Goal: Task Accomplishment & Management: Complete application form

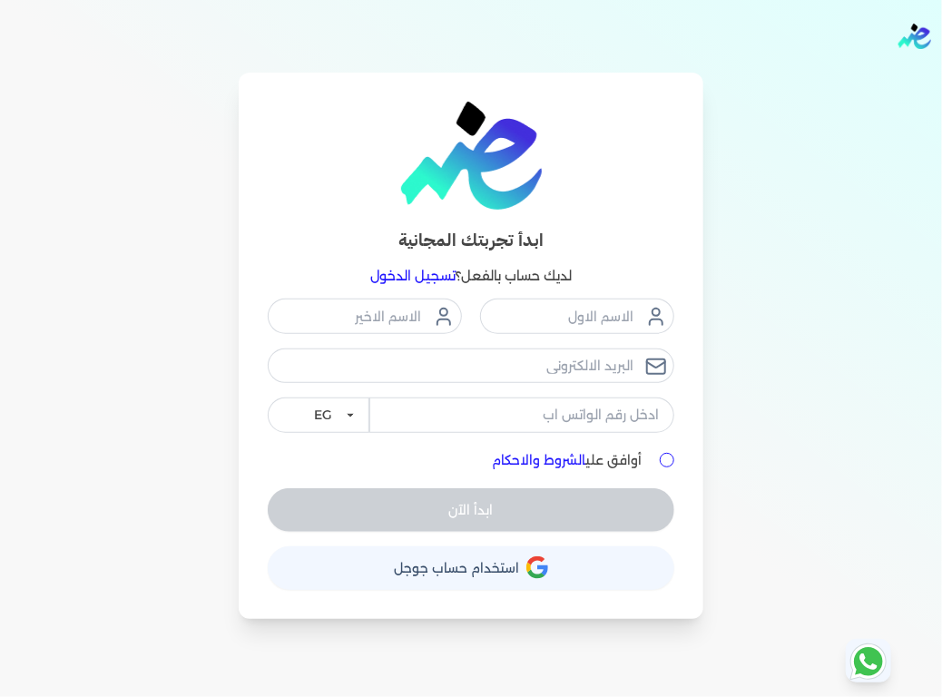
click at [492, 565] on span "استخدام حساب جوجل" at bounding box center [456, 568] width 125 height 13
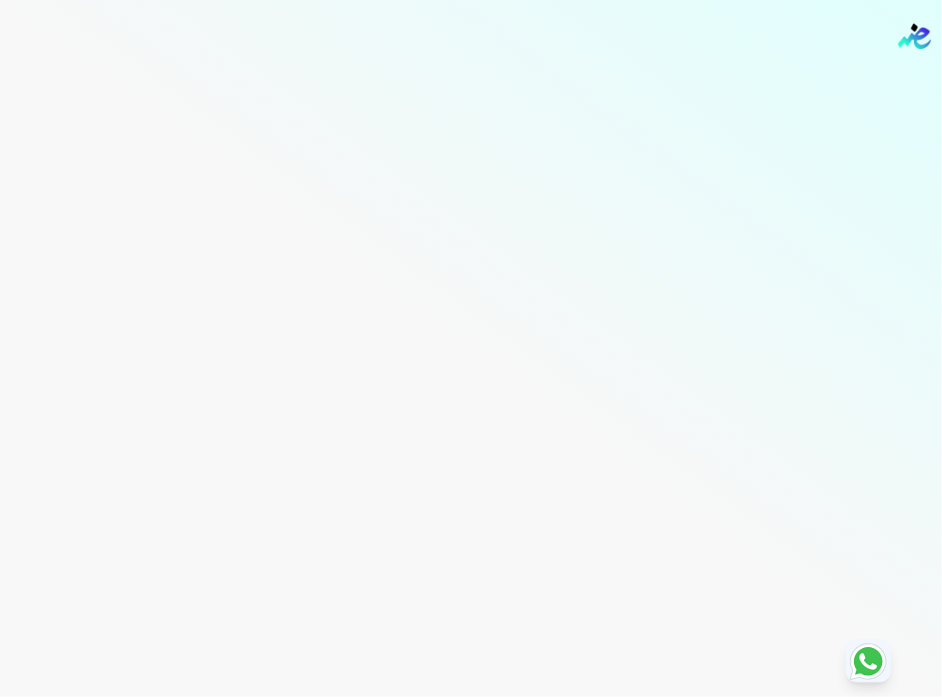
click at [492, 565] on div "برجاء مراجعة صحة رقم التسجيل الضريبي : من هنا Dismiss ✕ ✕ استهلكت 100% من الباق…" at bounding box center [471, 348] width 942 height 697
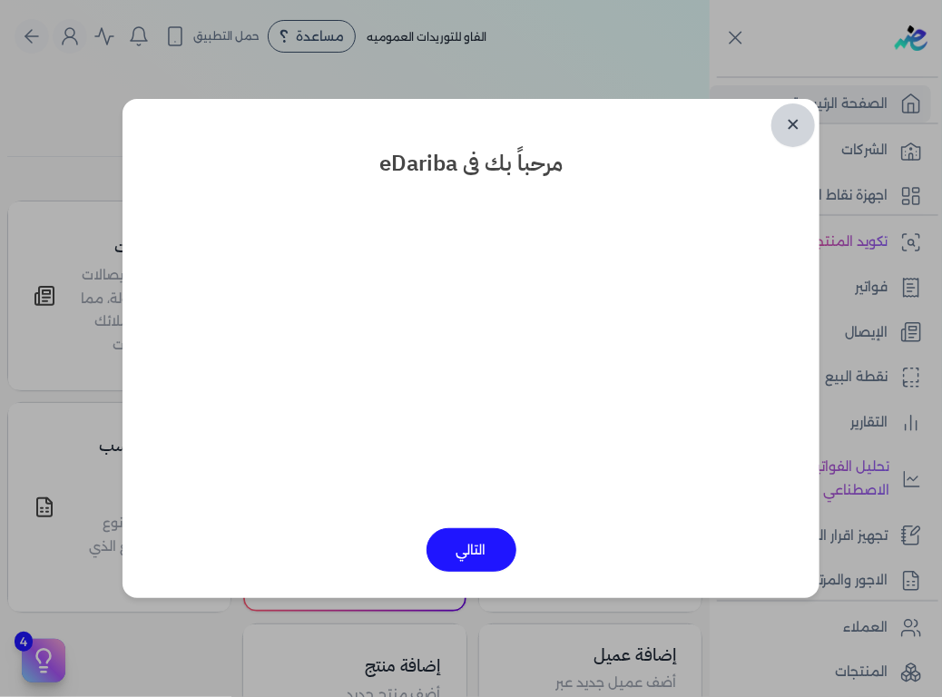
click at [792, 126] on link "✕" at bounding box center [794, 125] width 44 height 44
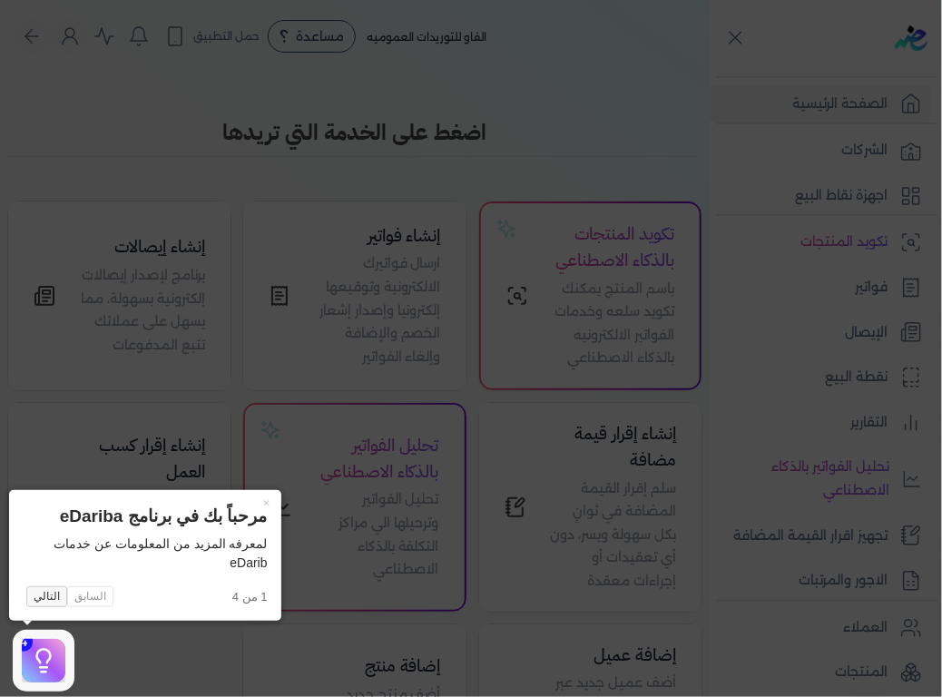
click at [37, 602] on button "التالي" at bounding box center [46, 597] width 41 height 22
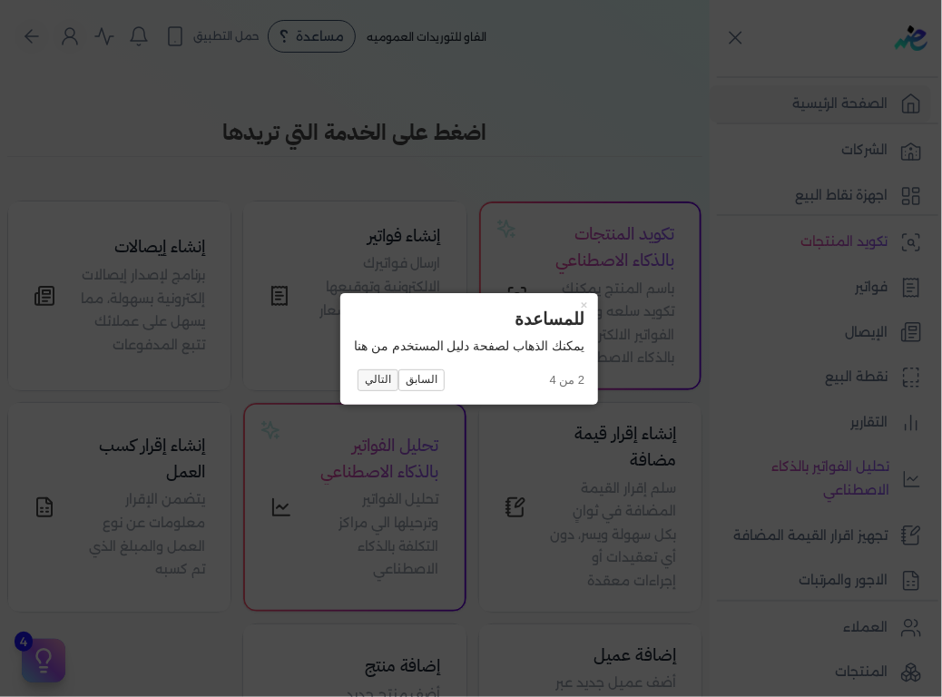
click at [379, 379] on button "التالي" at bounding box center [378, 380] width 41 height 22
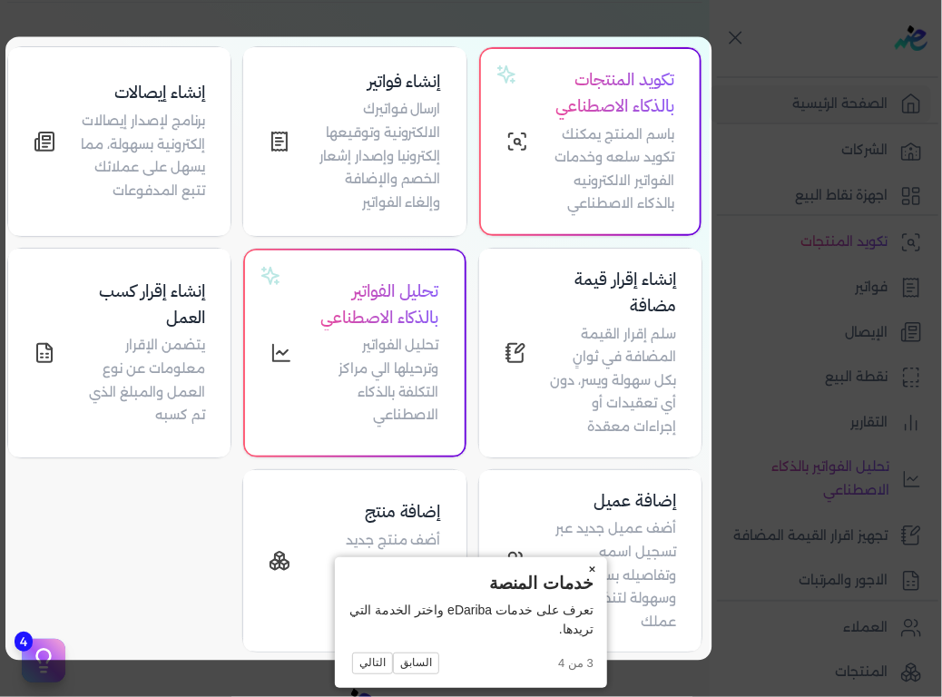
click at [593, 571] on button "×" at bounding box center [592, 569] width 29 height 25
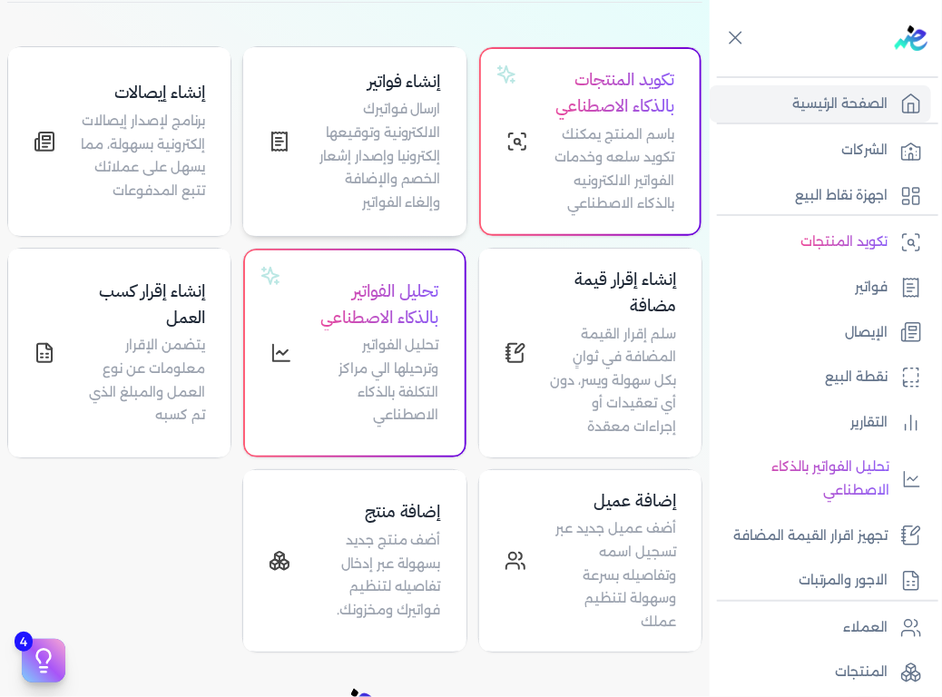
click at [319, 141] on p "ارسال فواتيرك الالكترونية وتوقيعها إلكترونيا وإصدار إشعار الخصم والإضافة وإلغاء…" at bounding box center [376, 156] width 128 height 116
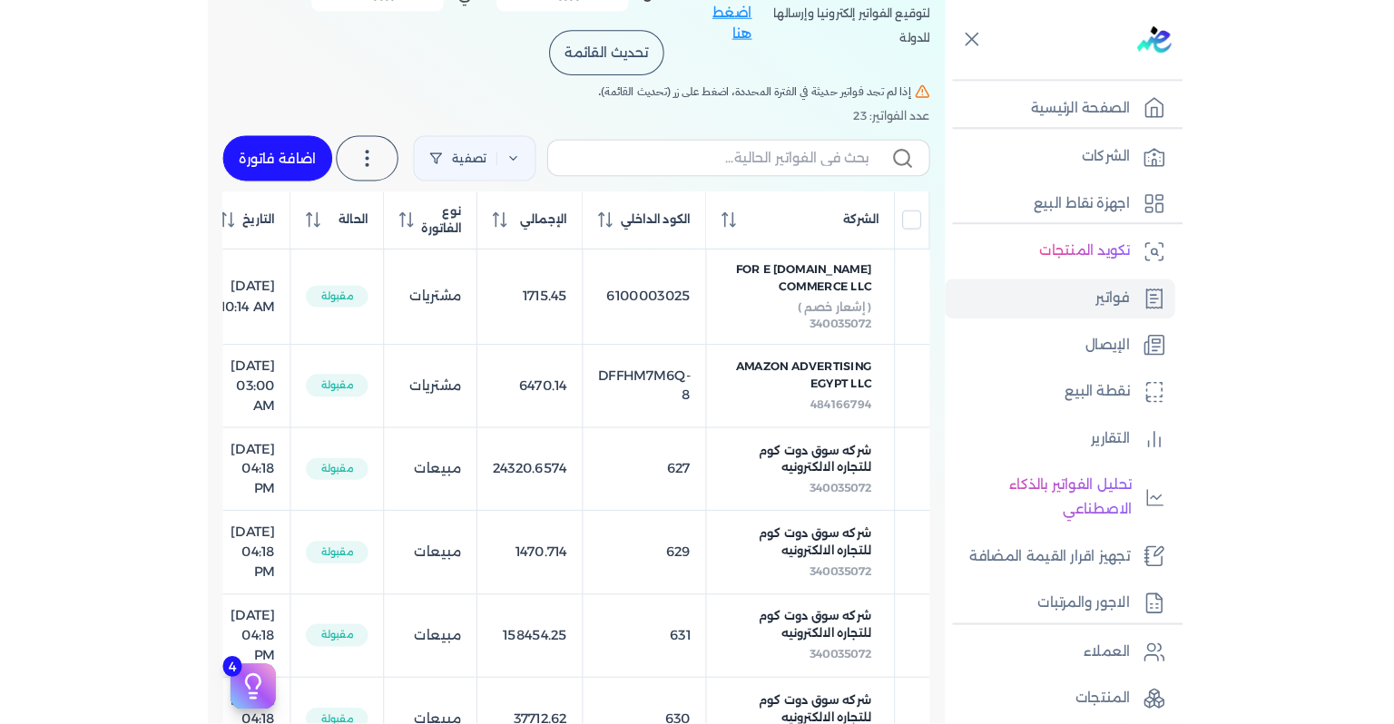
scroll to position [111, 0]
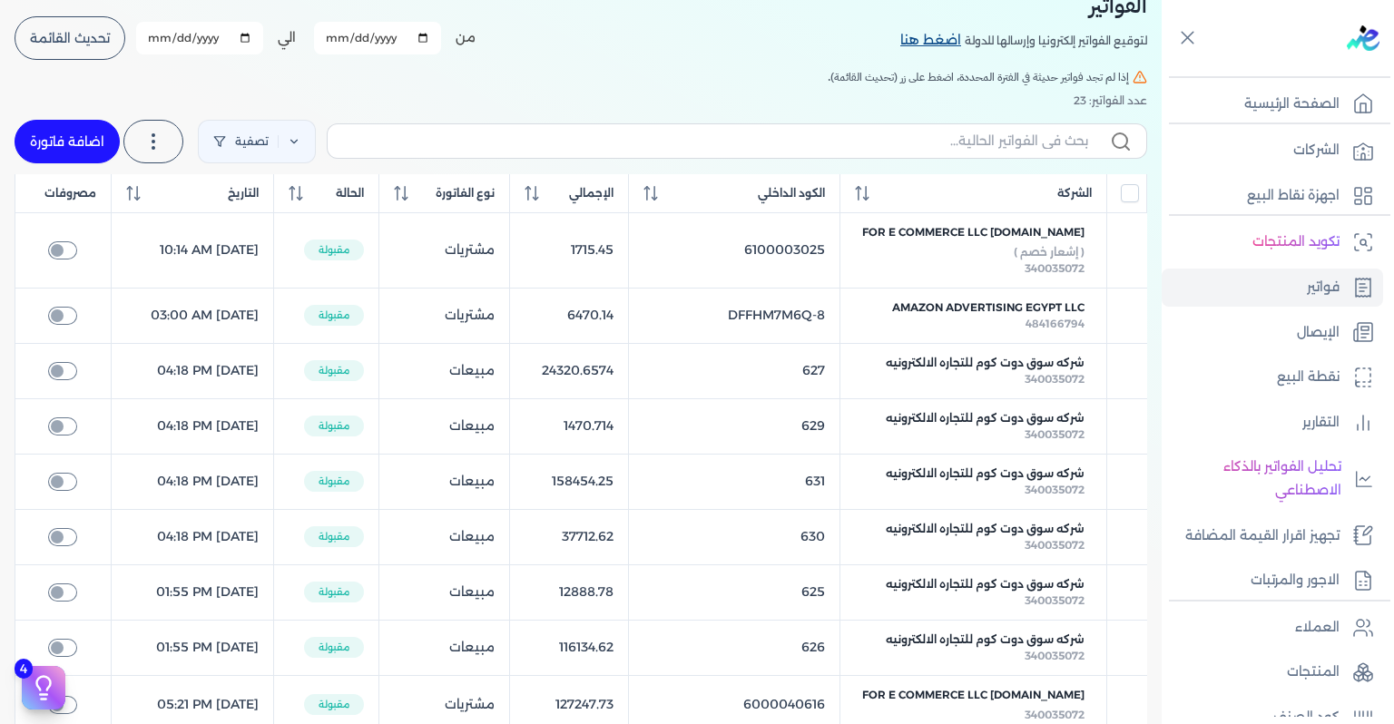
click at [922, 41] on link "اضغط هنا" at bounding box center [932, 41] width 64 height 20
click at [941, 281] on link "فواتير" at bounding box center [1272, 288] width 221 height 38
click at [89, 138] on link "اضافة فاتورة" at bounding box center [67, 142] width 105 height 44
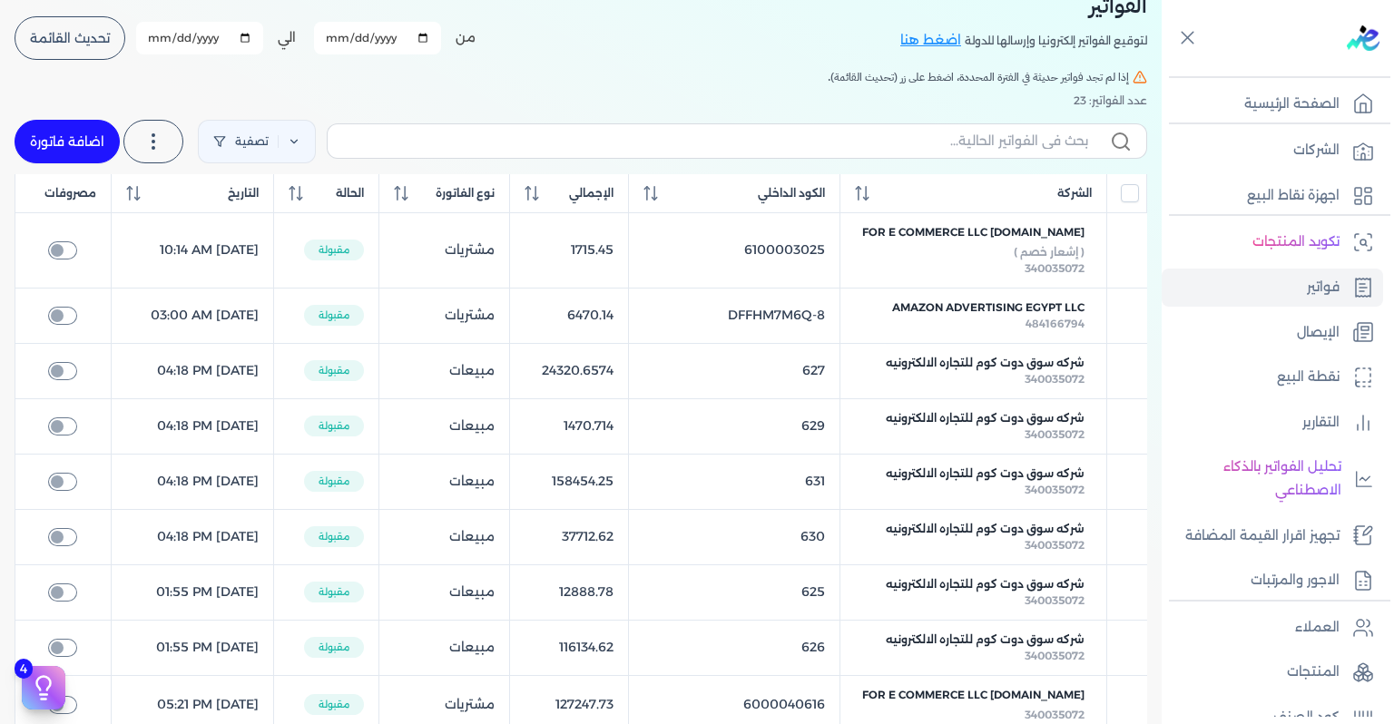
select select "EGP"
select select "B"
select select "EGS"
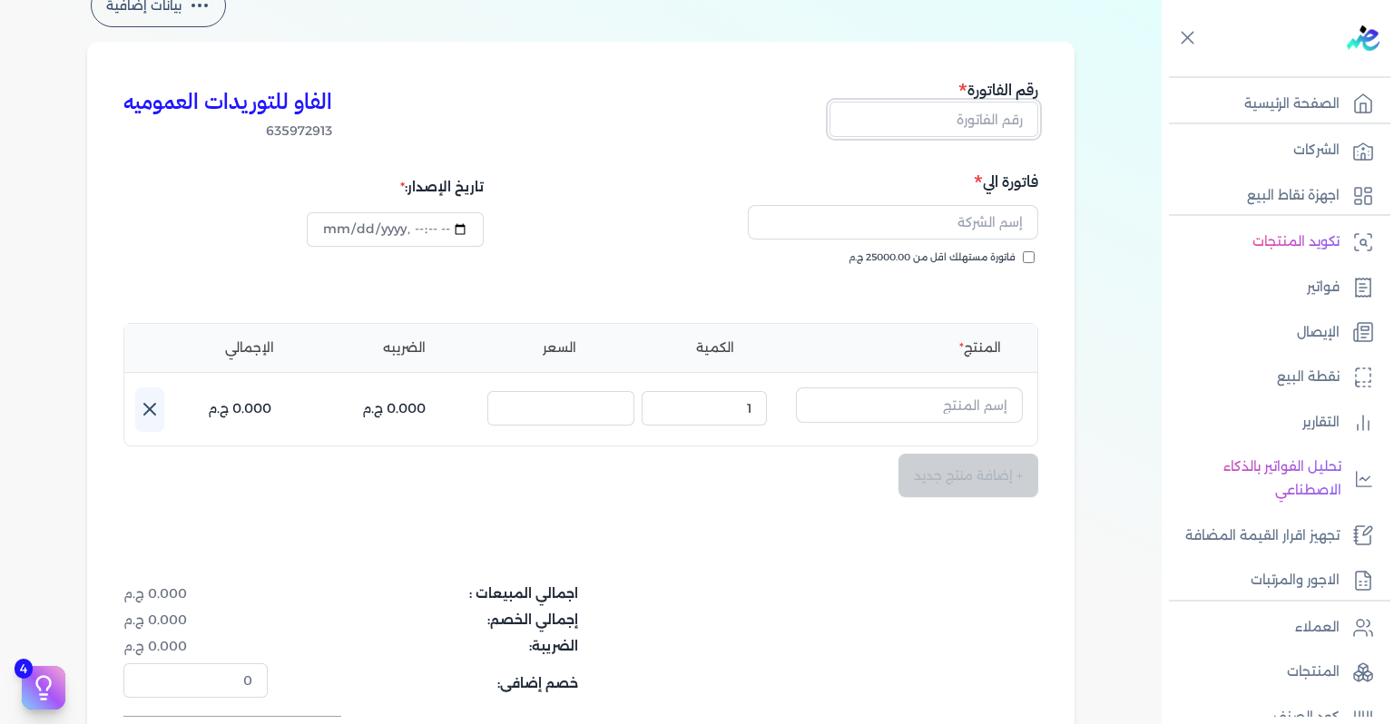
click at [941, 129] on input "text" at bounding box center [934, 119] width 209 height 34
click at [941, 223] on input "text" at bounding box center [893, 222] width 290 height 34
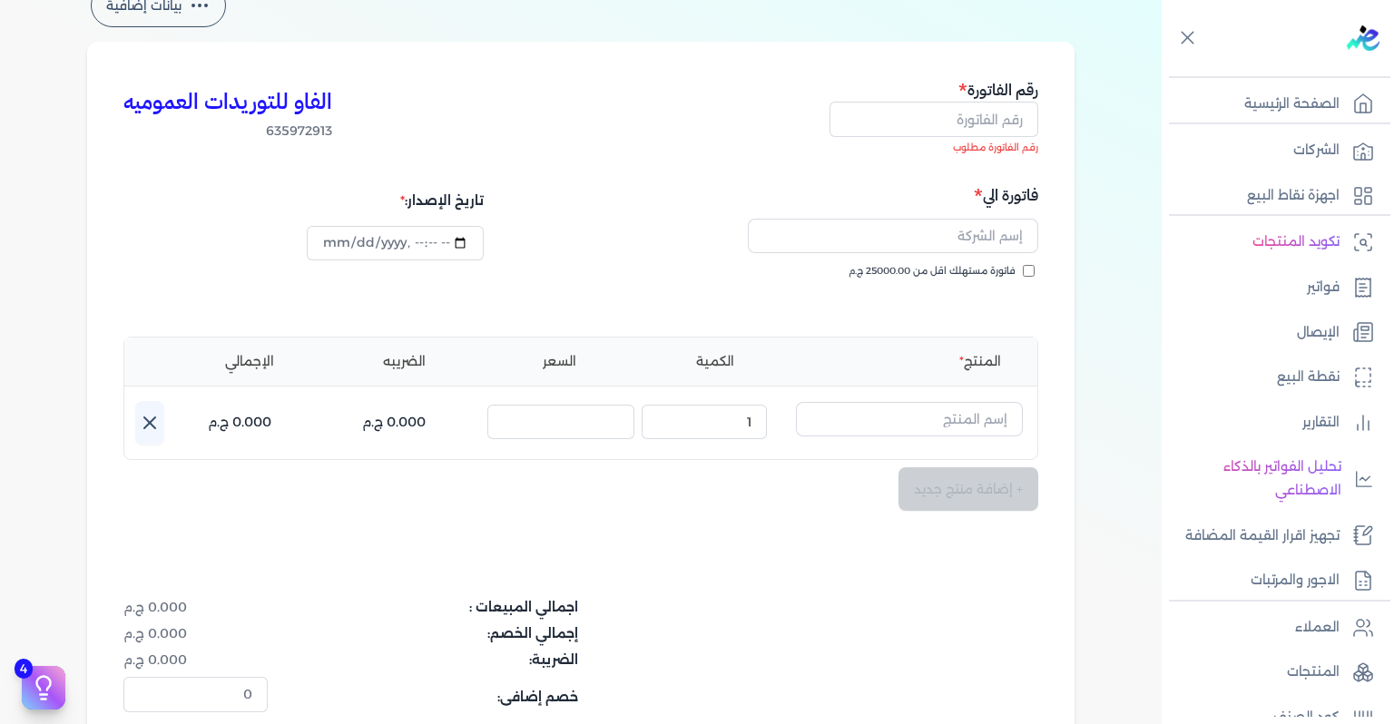
click at [673, 204] on h5 "فاتورة الي" at bounding box center [812, 195] width 452 height 24
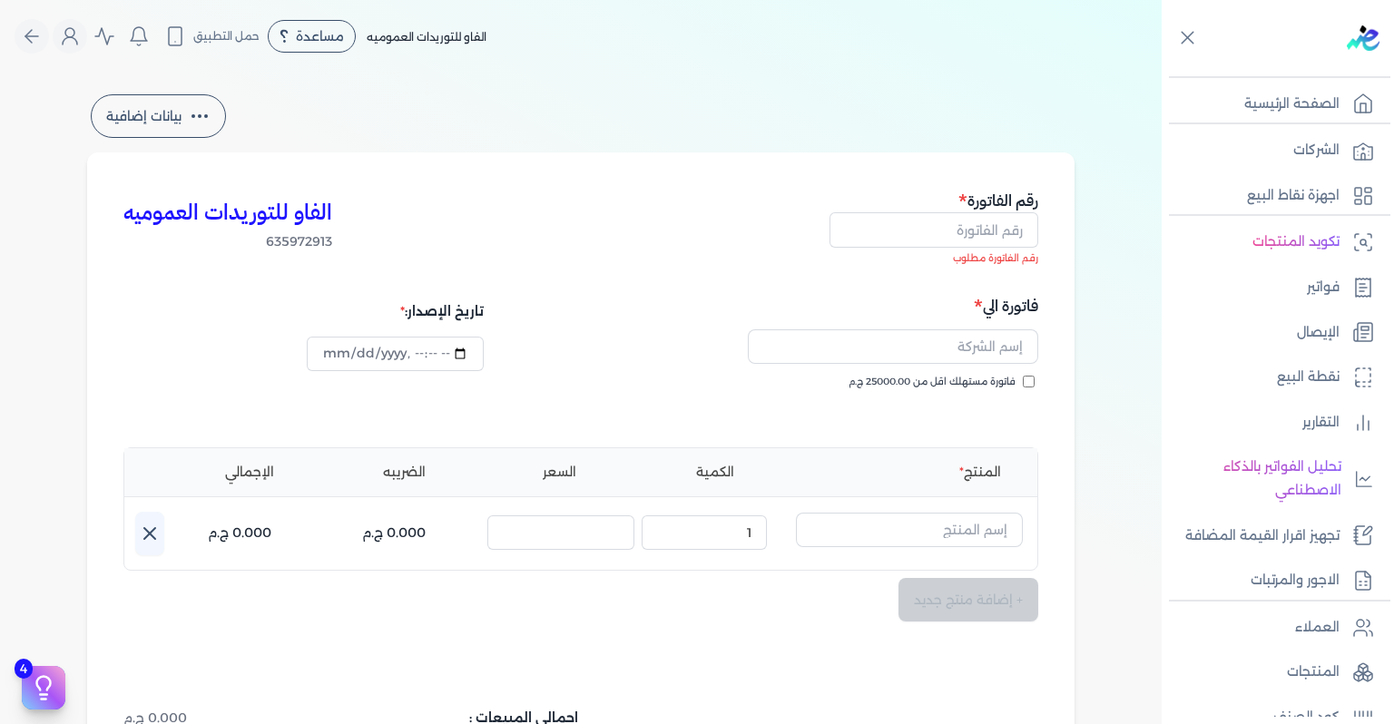
type input "2025-10-09T22:11:12"
click at [189, 103] on button "بيانات إضافية" at bounding box center [158, 116] width 135 height 44
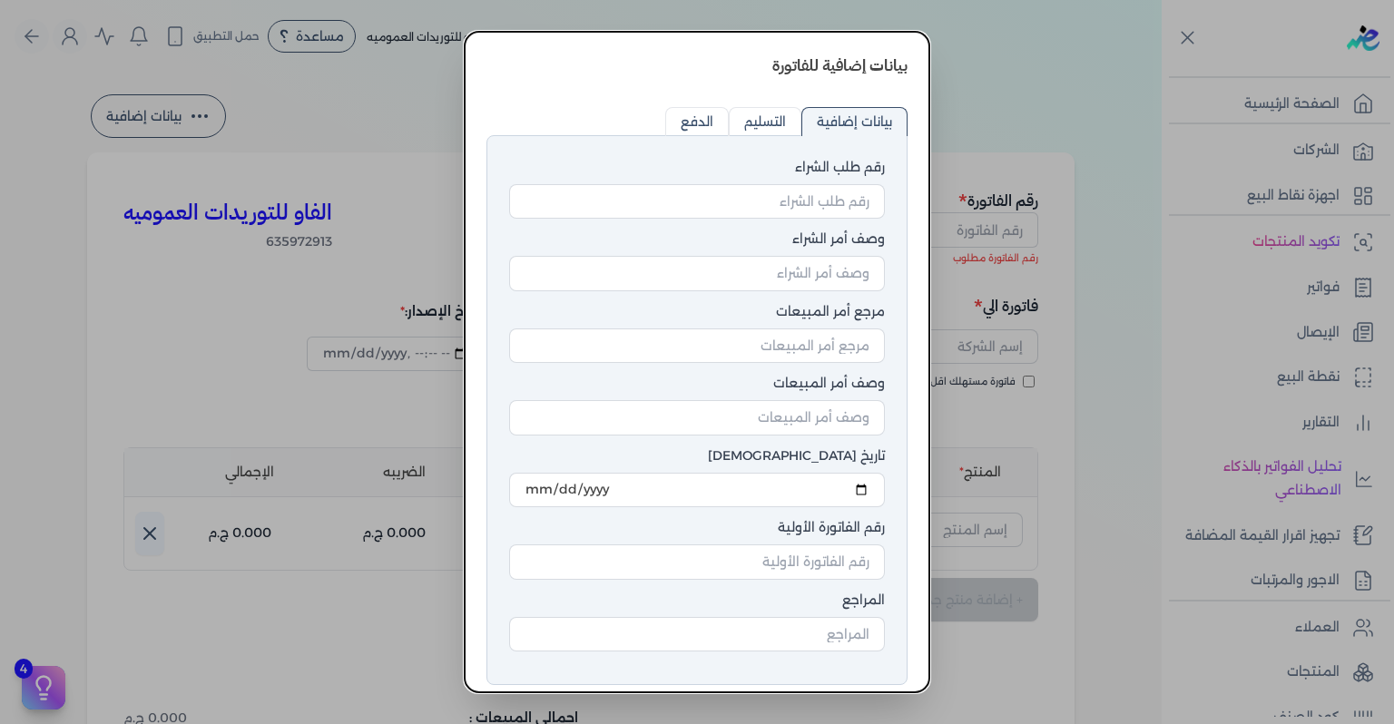
click at [743, 133] on input "التسليم" at bounding box center [765, 121] width 73 height 29
radio input "true"
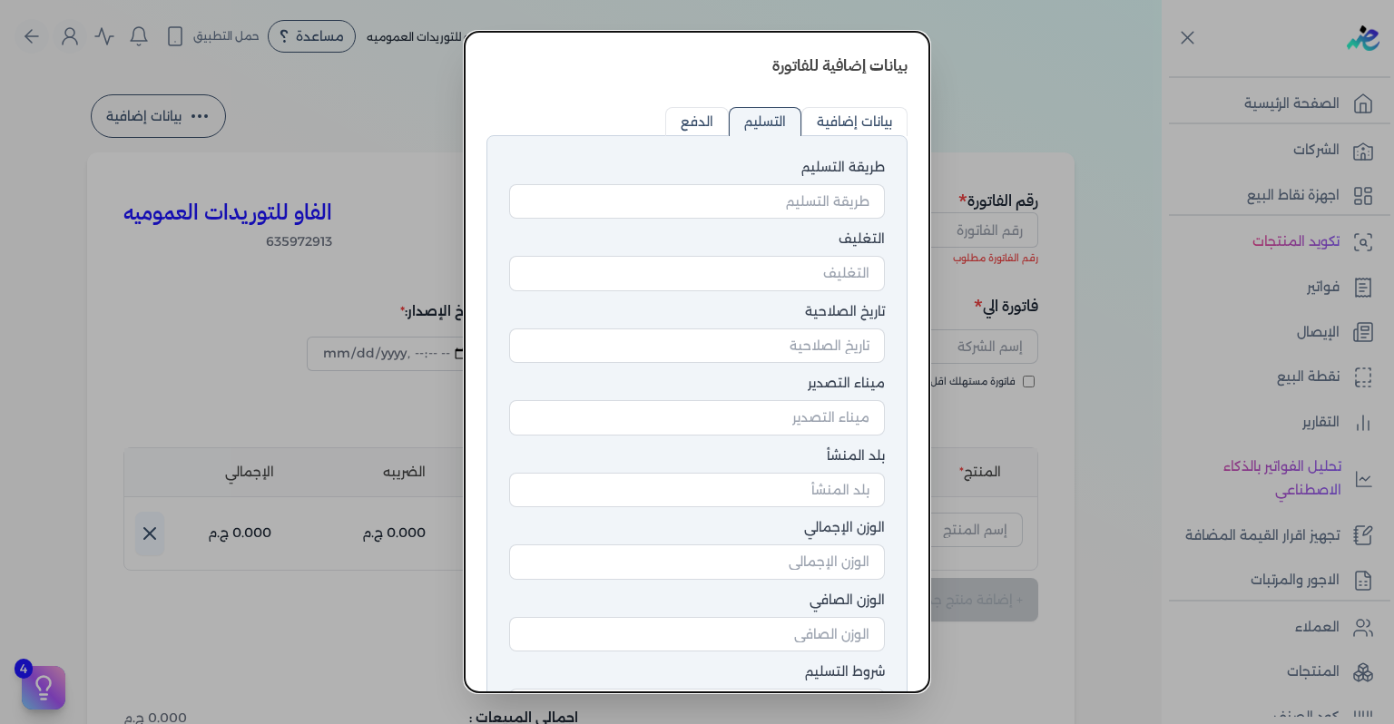
click at [687, 122] on input "الدفع" at bounding box center [697, 121] width 64 height 29
radio input "true"
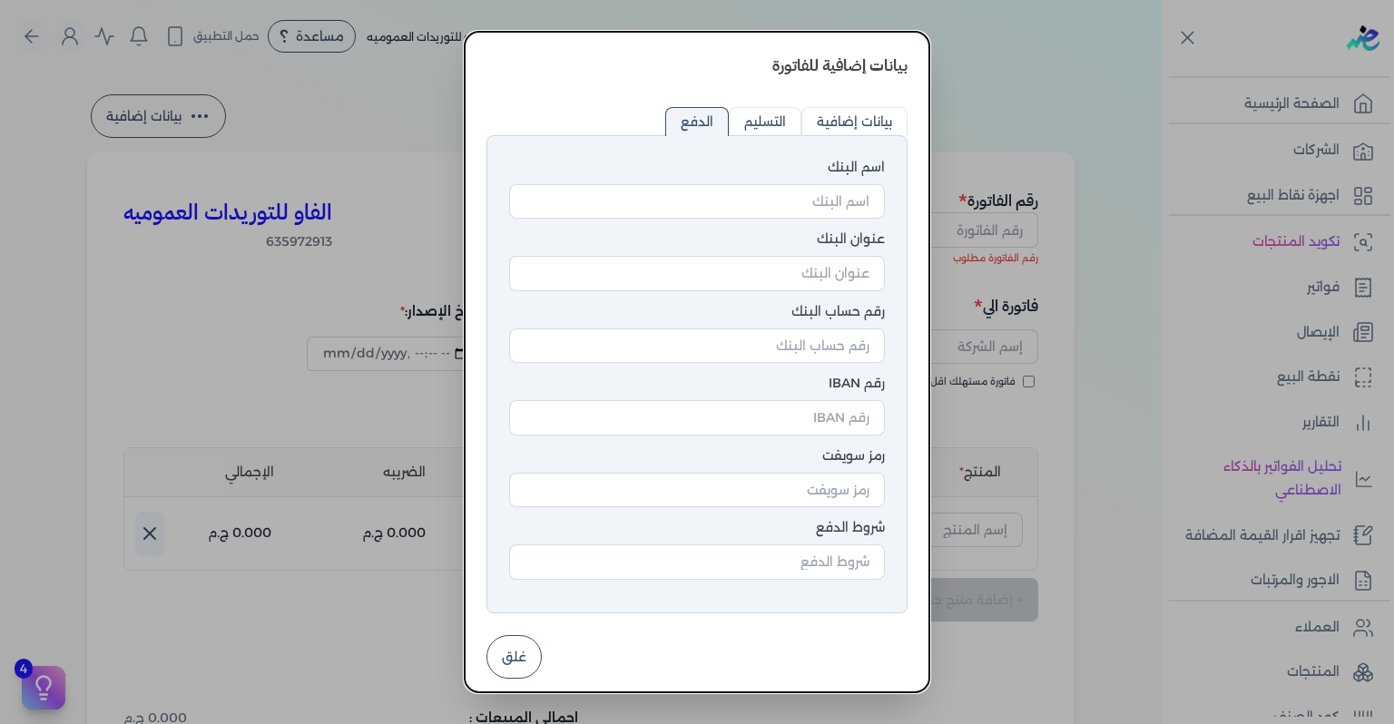
click at [528, 655] on button "غلق" at bounding box center [514, 657] width 55 height 44
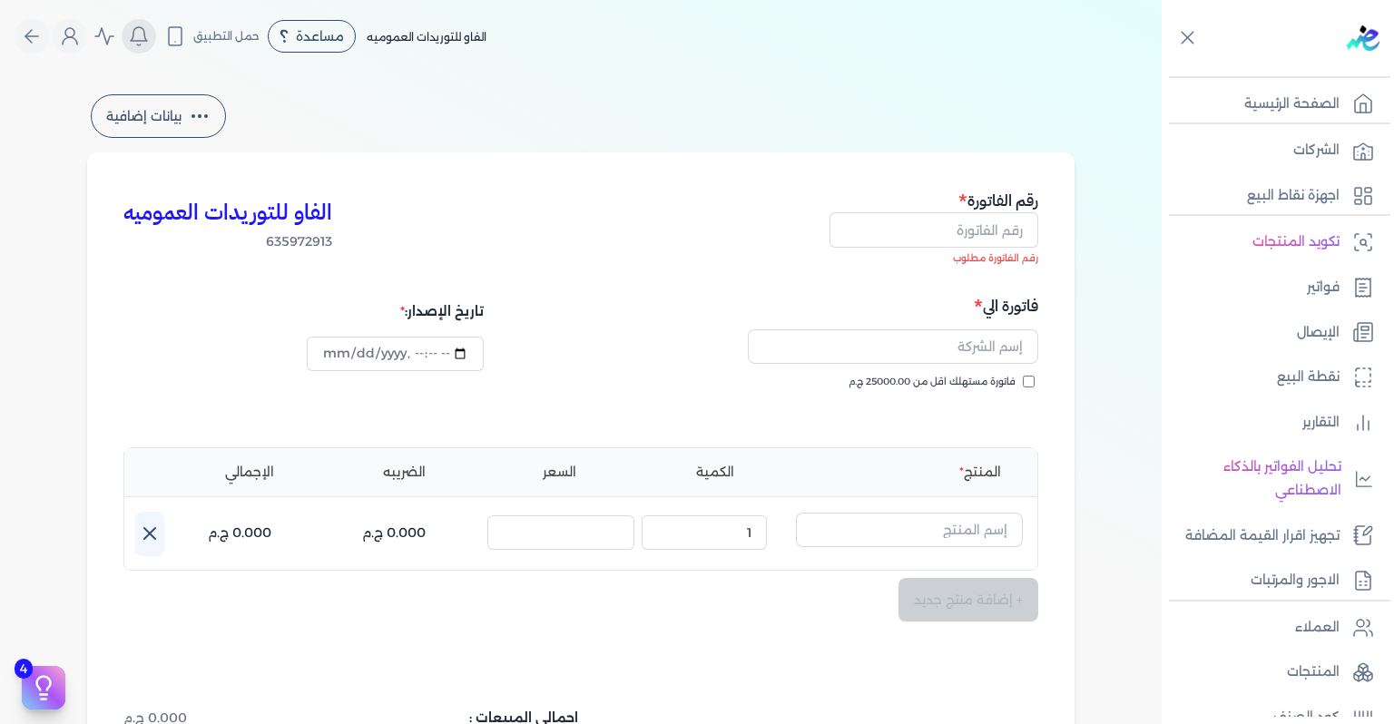
click at [149, 30] on icon "Global" at bounding box center [139, 36] width 22 height 22
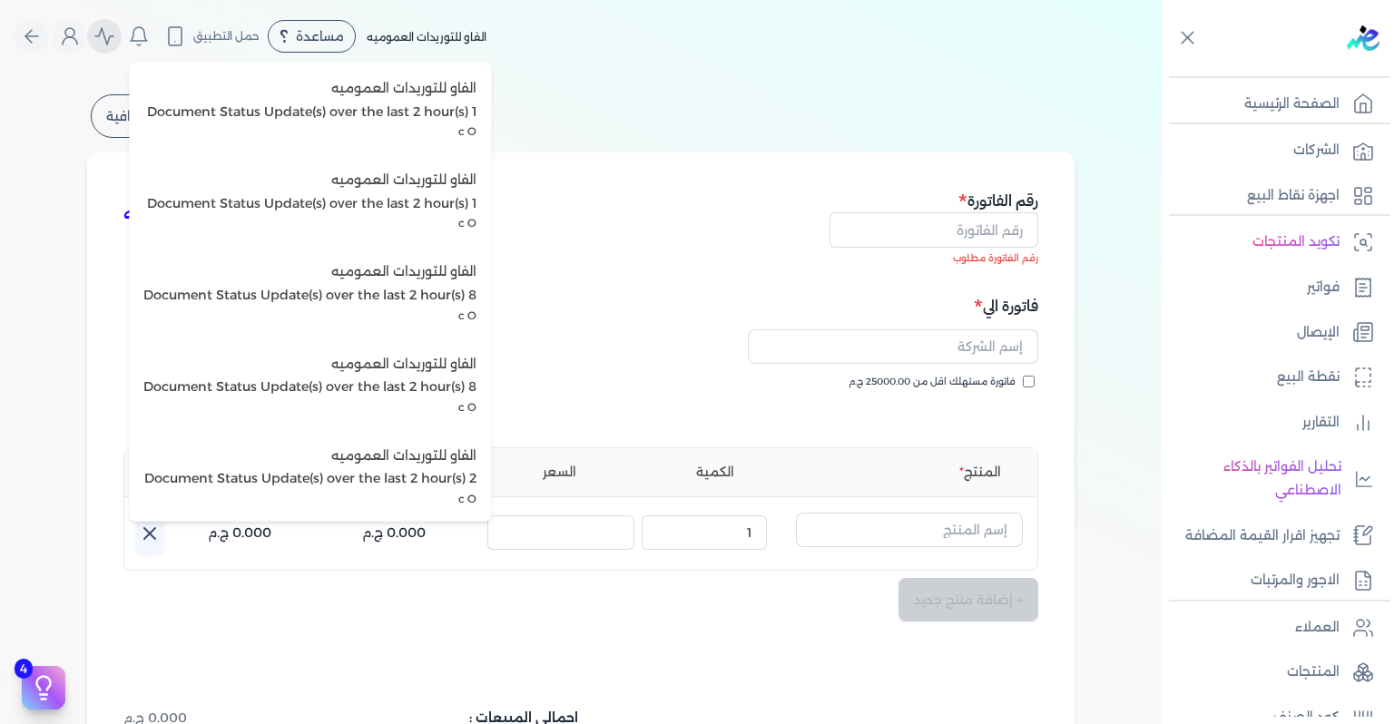
click at [105, 34] on icon "Global" at bounding box center [104, 36] width 22 height 22
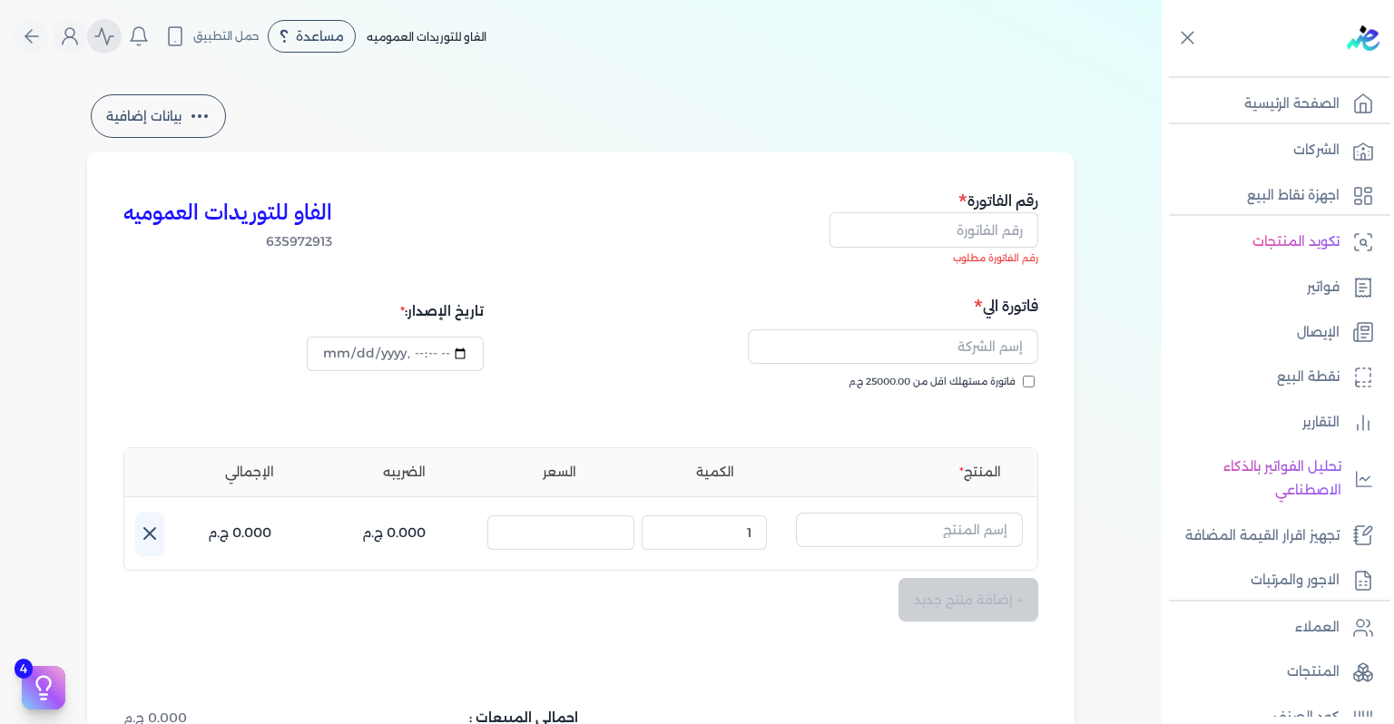
click at [105, 34] on icon "Global" at bounding box center [104, 36] width 22 height 22
click at [115, 35] on icon "Global" at bounding box center [104, 36] width 22 height 22
click at [81, 31] on icon "Global" at bounding box center [70, 36] width 22 height 22
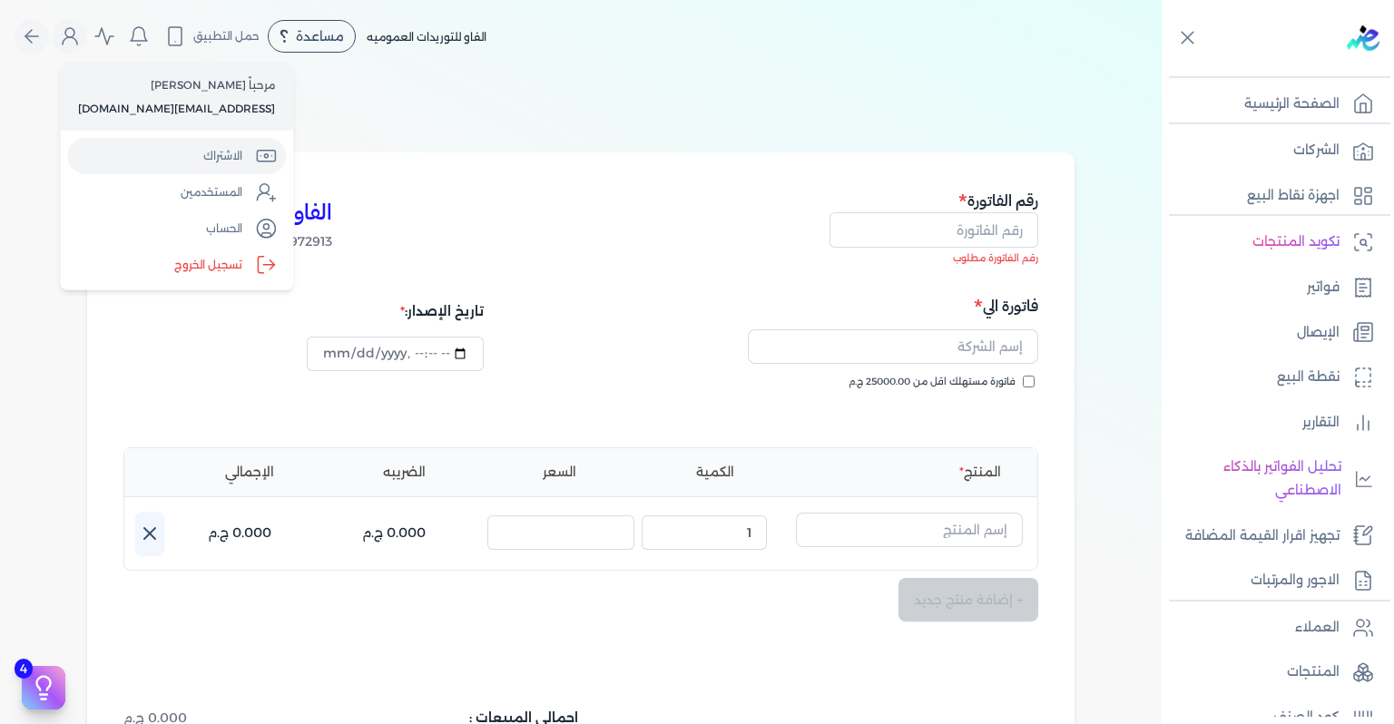
click at [209, 143] on link "الاشتراك" at bounding box center [176, 156] width 219 height 36
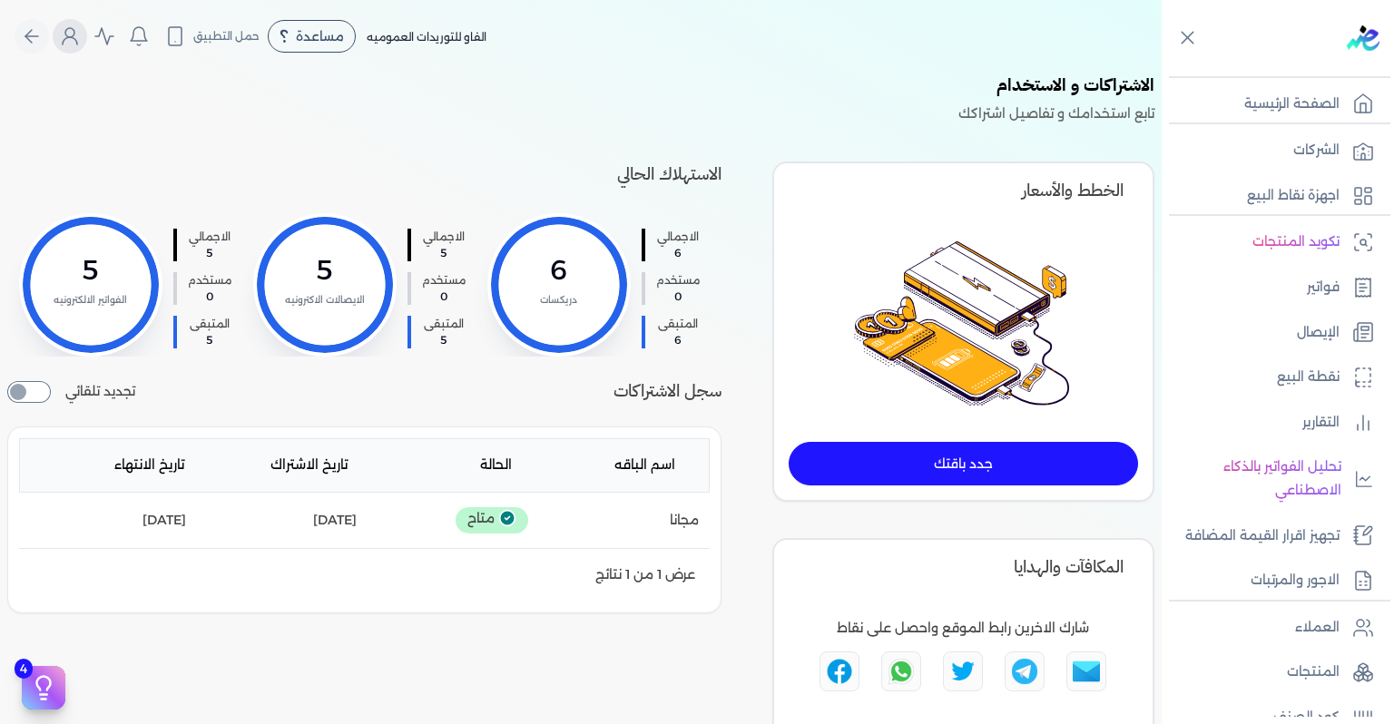
click at [87, 29] on button "Global" at bounding box center [70, 36] width 34 height 34
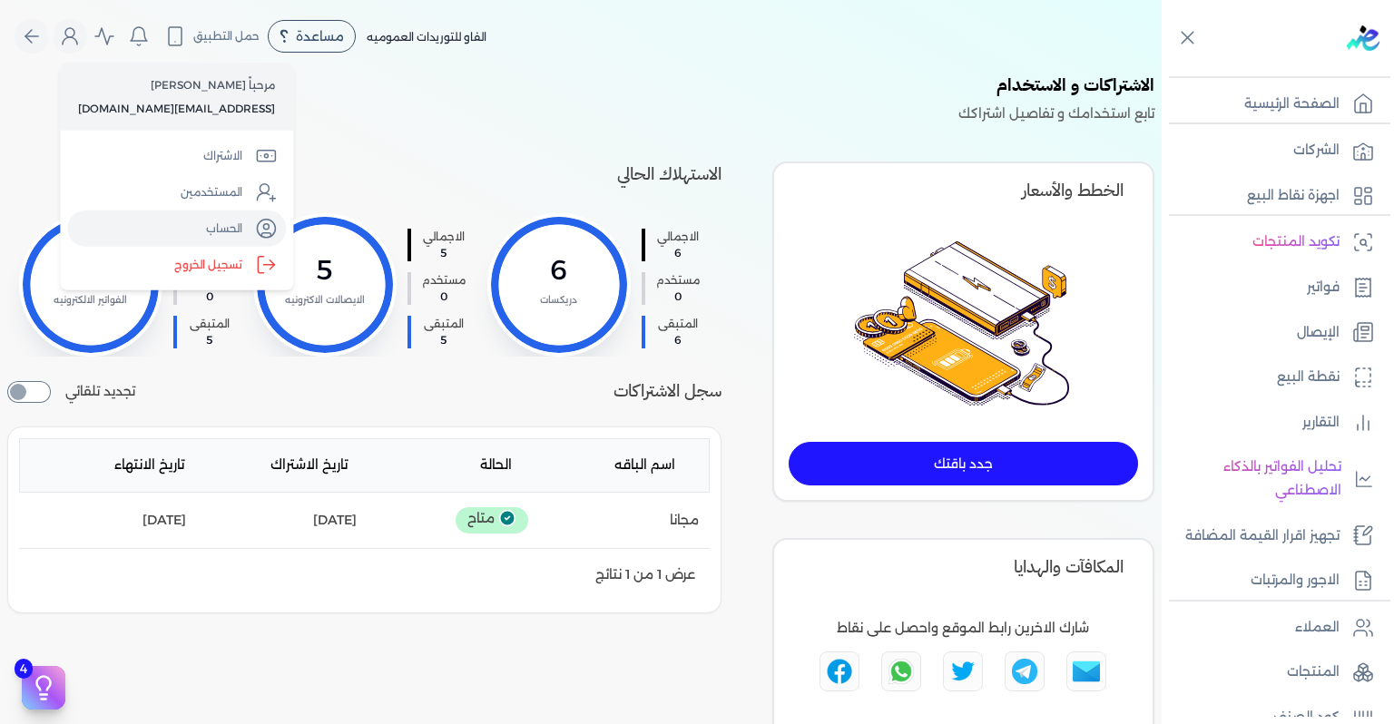
click at [152, 232] on link "الحساب" at bounding box center [176, 229] width 219 height 36
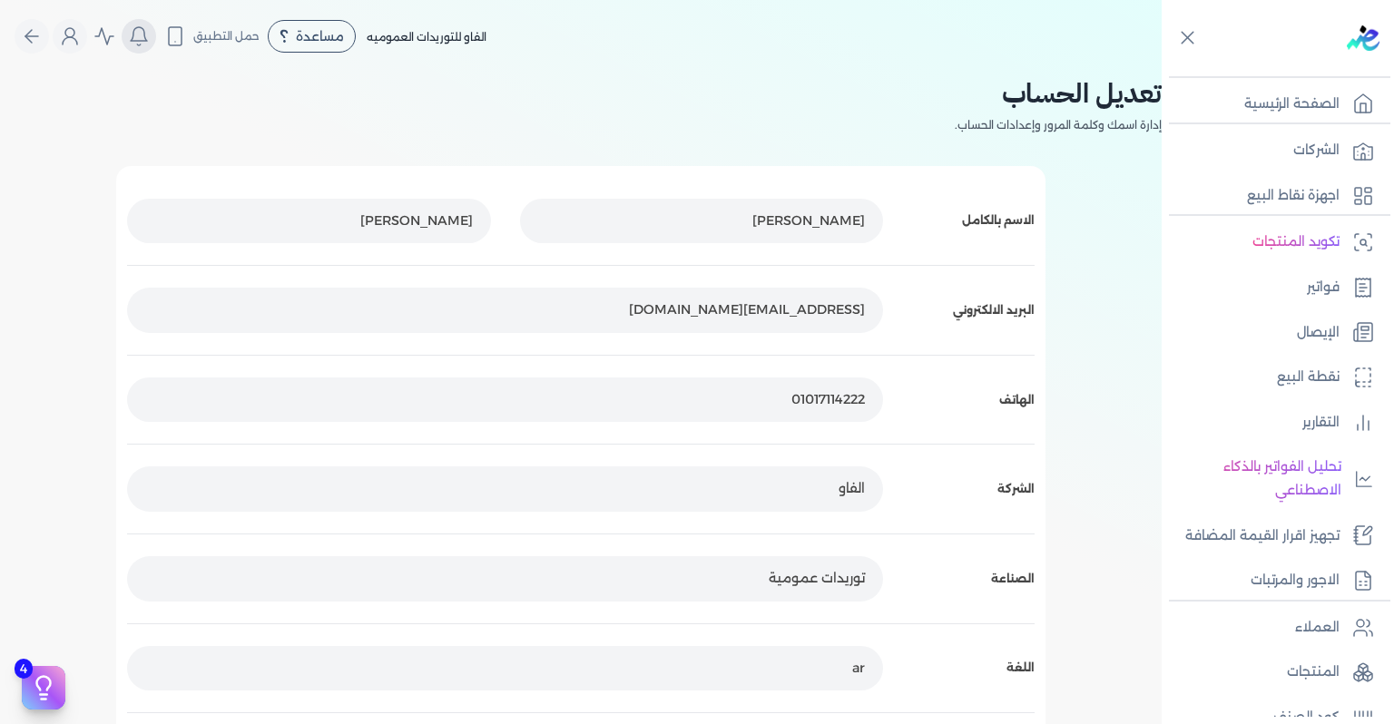
click at [149, 38] on icon "Global" at bounding box center [139, 36] width 22 height 22
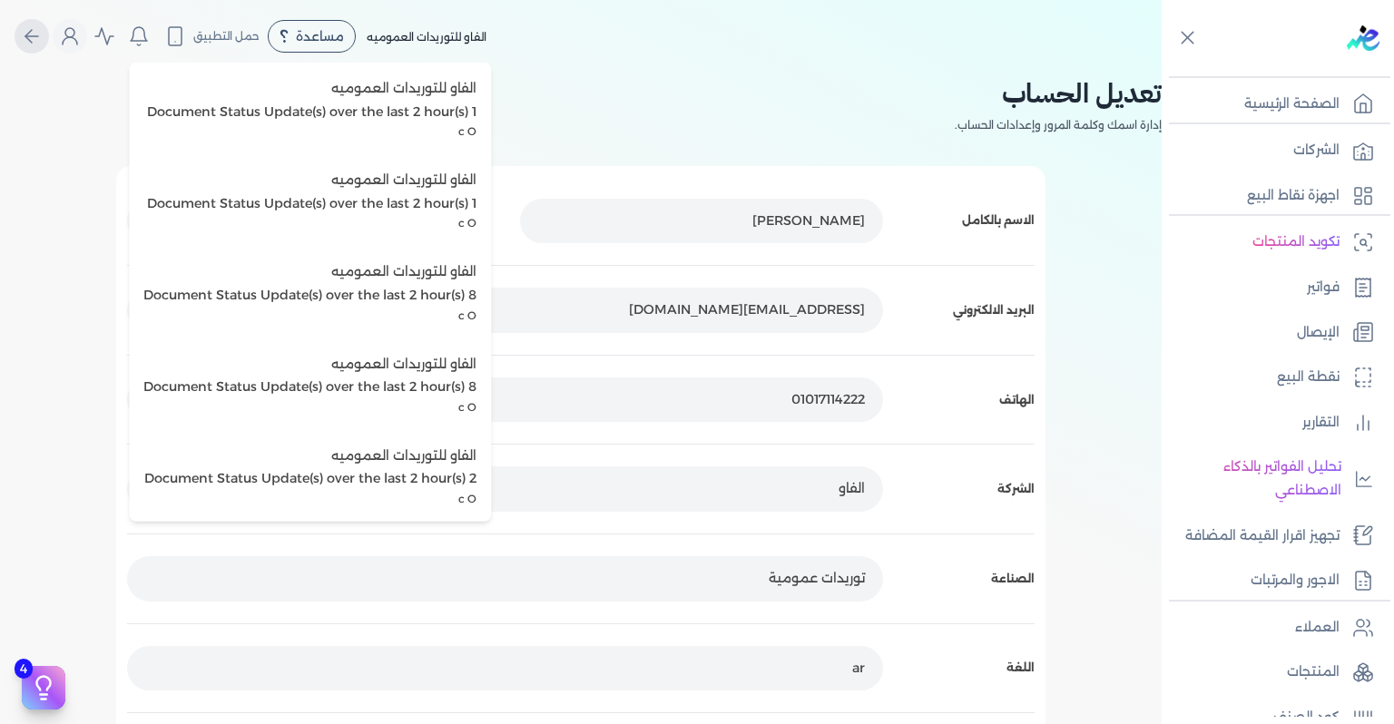
click at [43, 44] on icon "Global" at bounding box center [32, 36] width 22 height 22
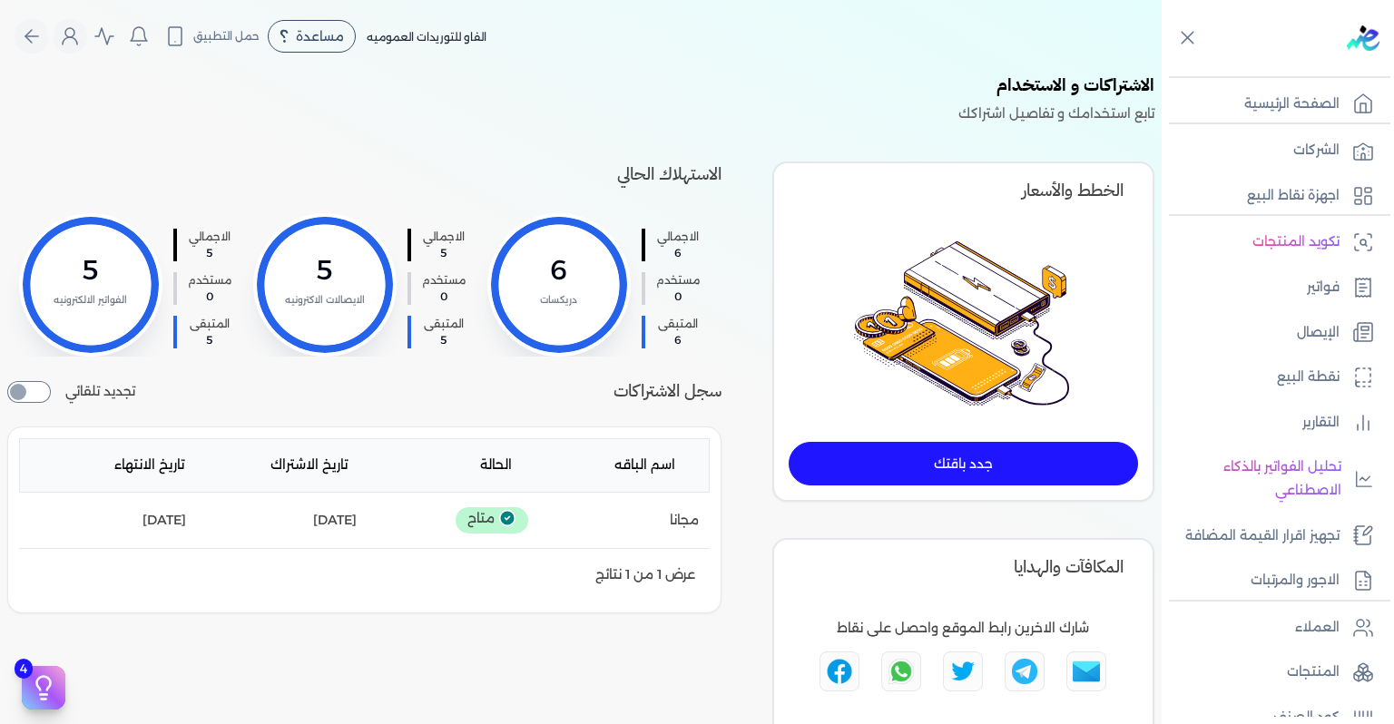
drag, startPoint x: 7, startPoint y: 101, endPoint x: 33, endPoint y: 346, distance: 246.4
click at [33, 346] on div "الاشتراكات و الاستخدام تابع استخدامك و تفاصيل اشتراكك الاستهلاك الحالي الاجمالي…" at bounding box center [581, 430] width 1162 height 715
click at [35, 45] on icon "Global" at bounding box center [32, 36] width 22 height 22
select select "EGP"
select select "B"
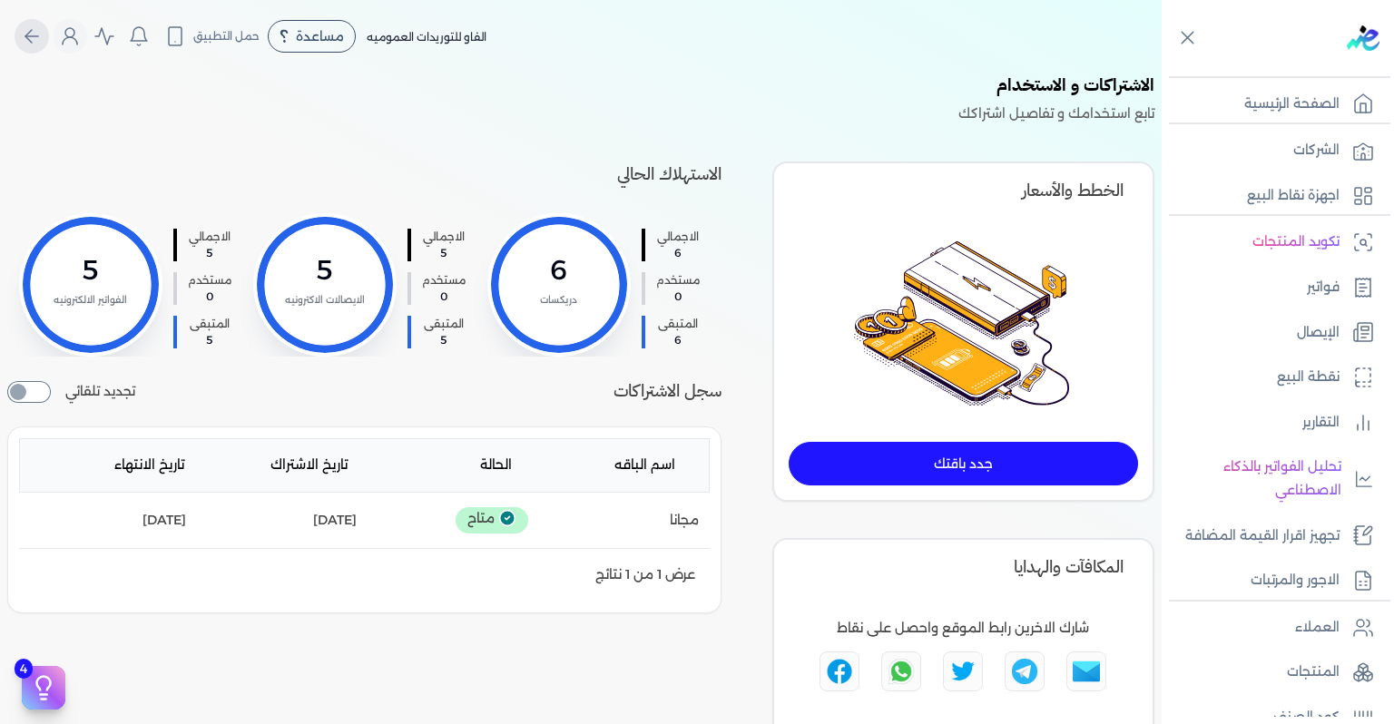
select select "EGS"
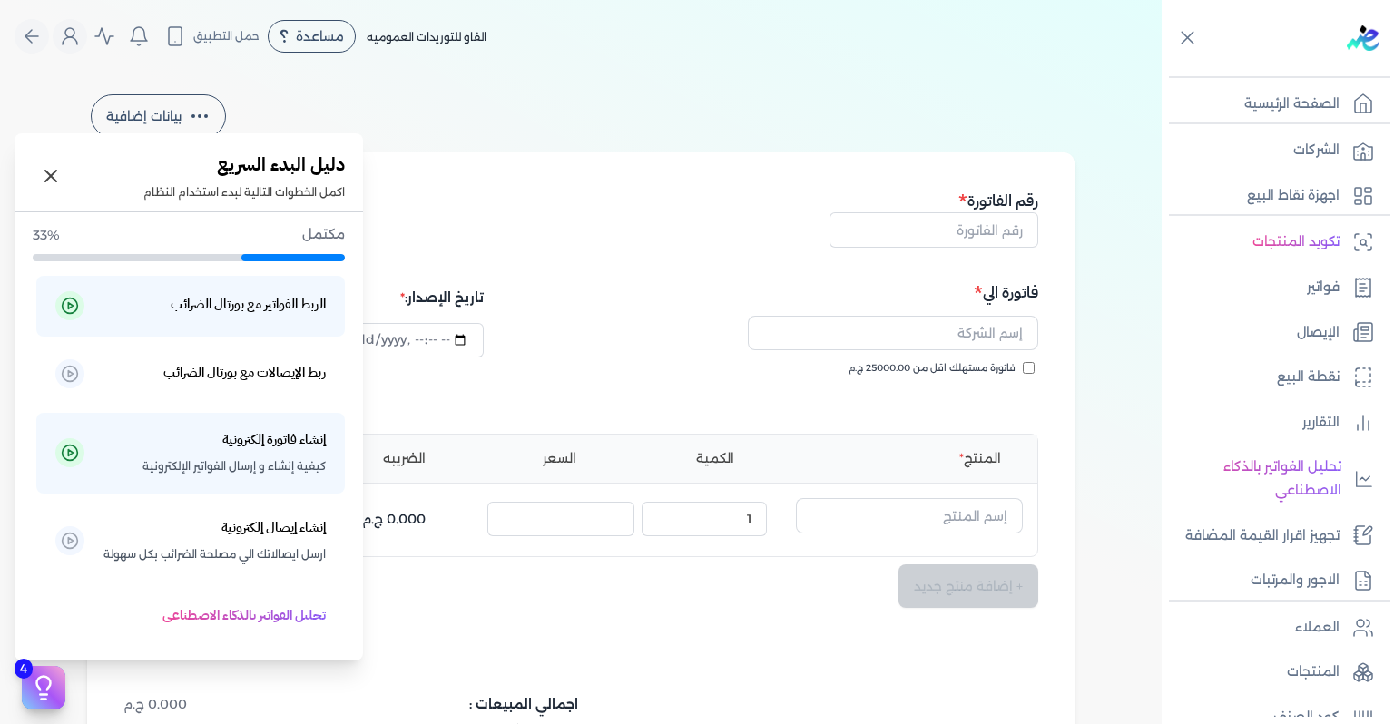
click at [42, 690] on icon at bounding box center [43, 687] width 27 height 27
click at [133, 463] on p "إنشاء فاتورة إلكترونية كيفية إنشاء و إرسال الفواتير الإلكترونية" at bounding box center [214, 453] width 223 height 50
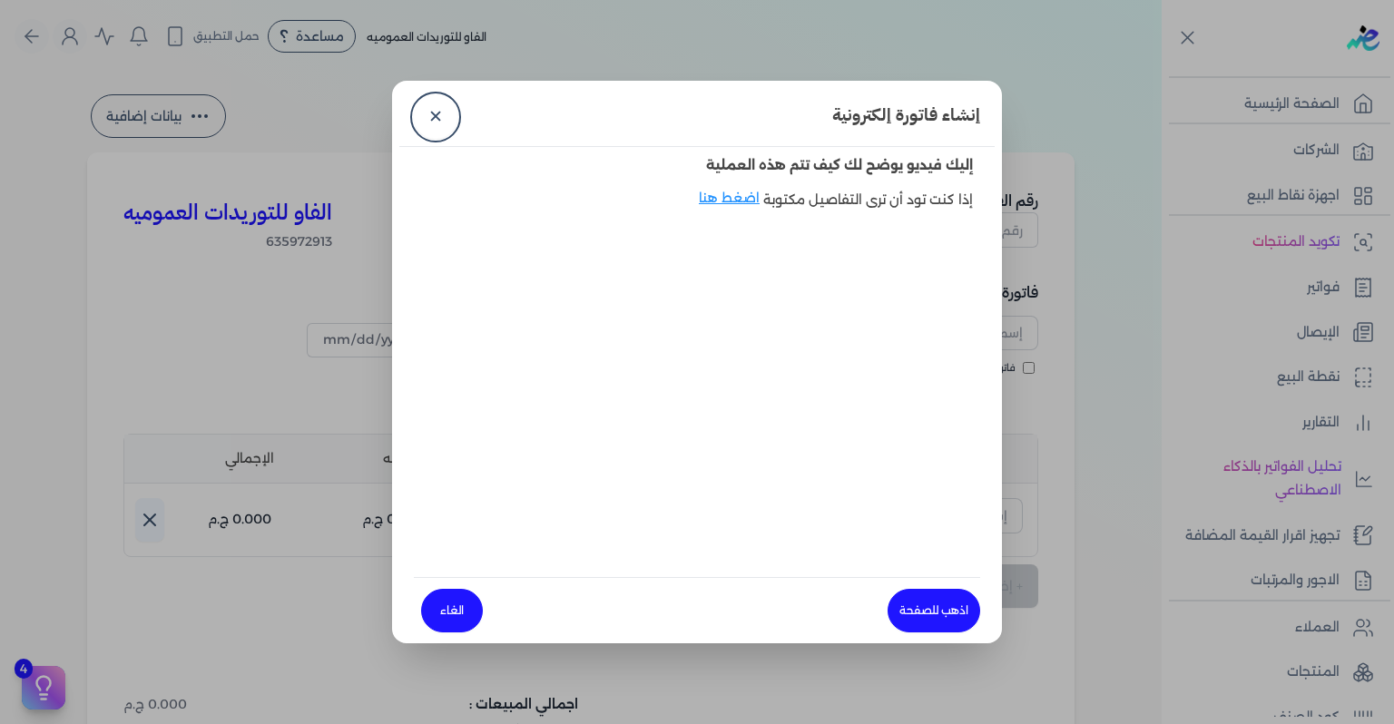
type input "2025-10-09T22:13:16"
click at [920, 619] on link "اذهب للصفحة" at bounding box center [934, 611] width 93 height 44
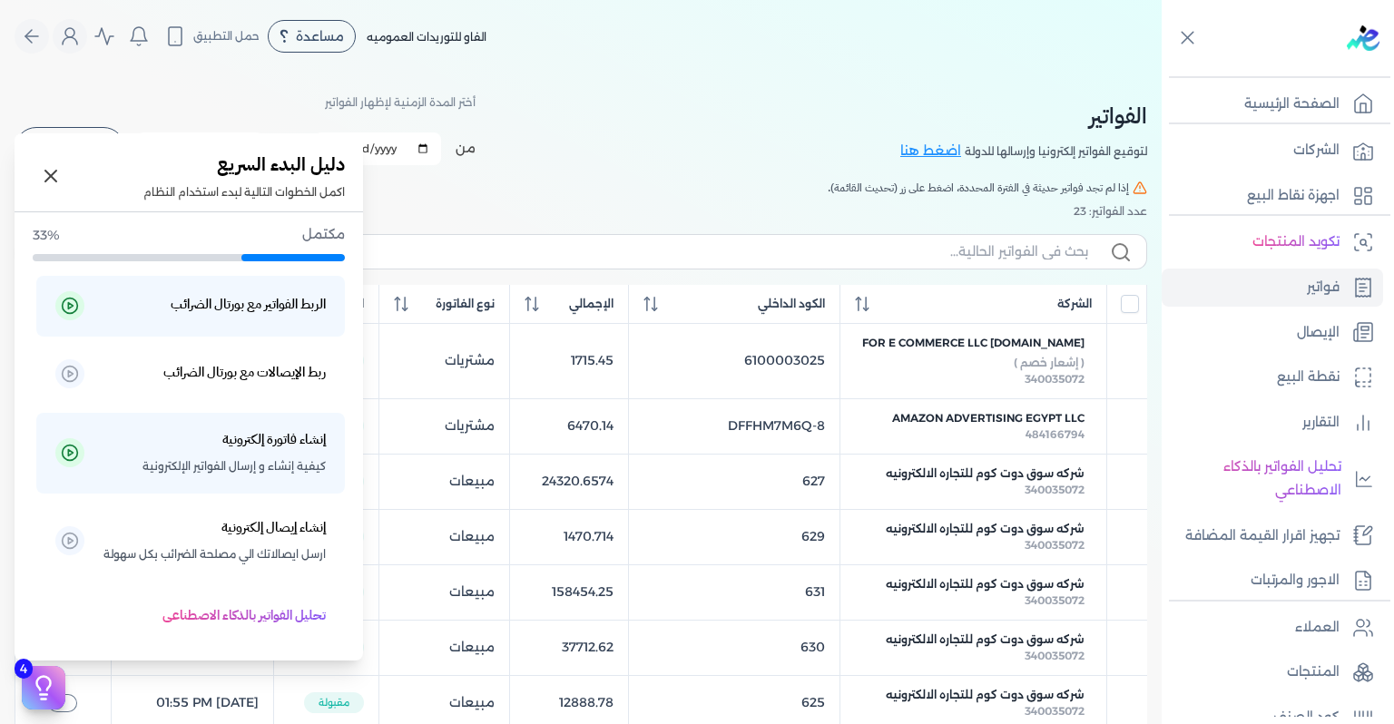
click at [36, 693] on icon at bounding box center [43, 687] width 27 height 27
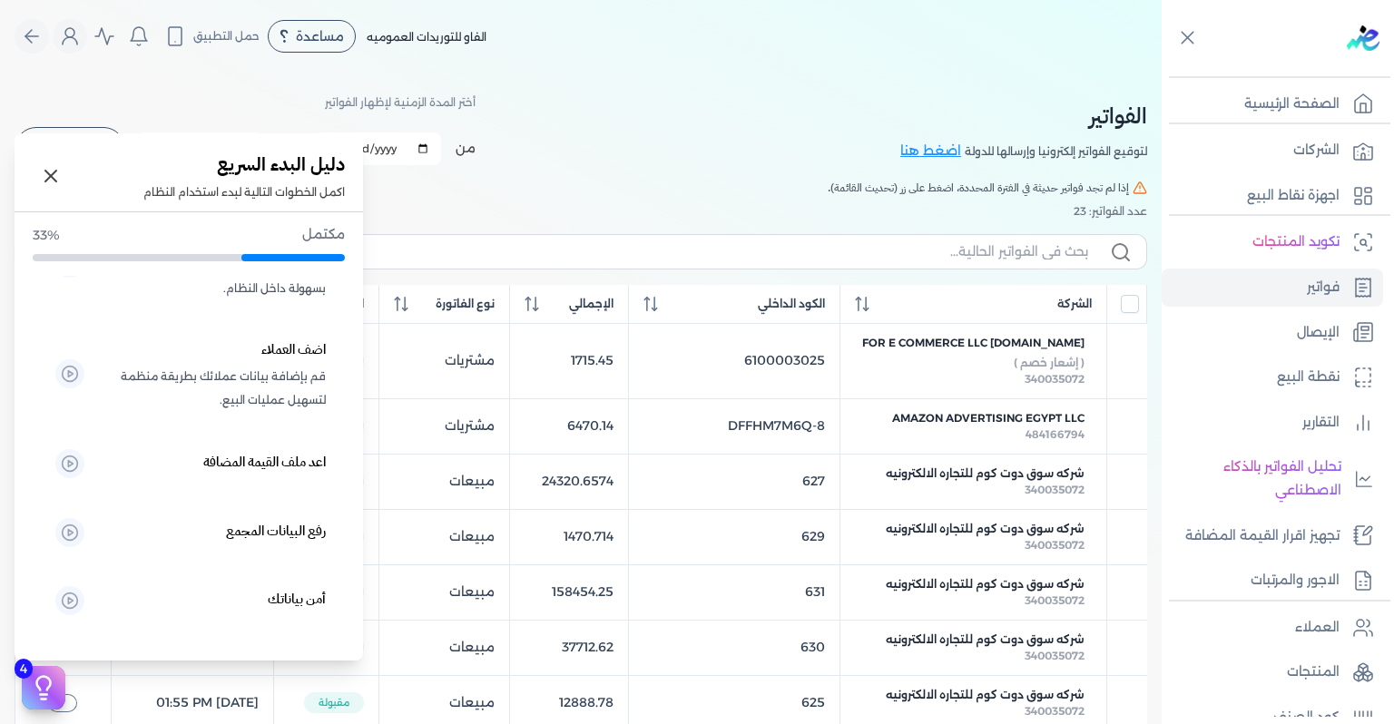
scroll to position [516, 0]
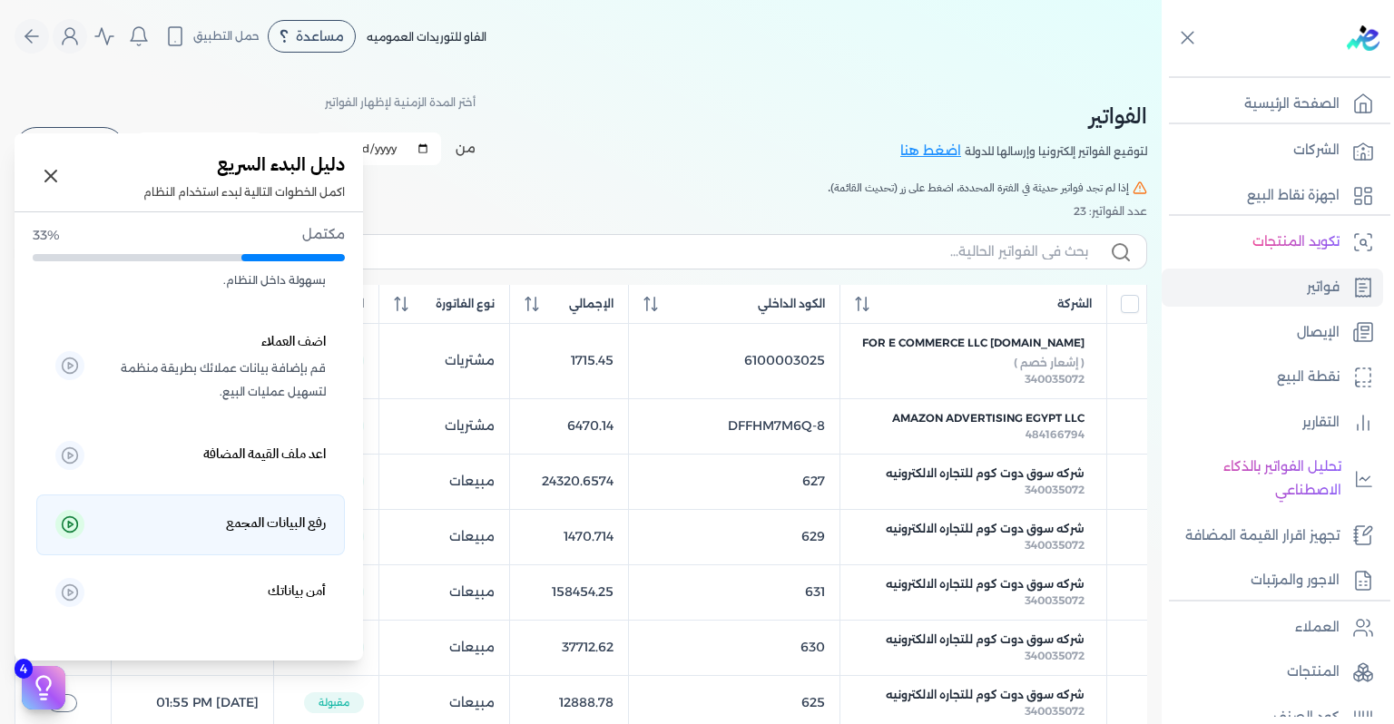
click at [214, 520] on p "رفع البيانات المجمع" at bounding box center [214, 525] width 223 height 27
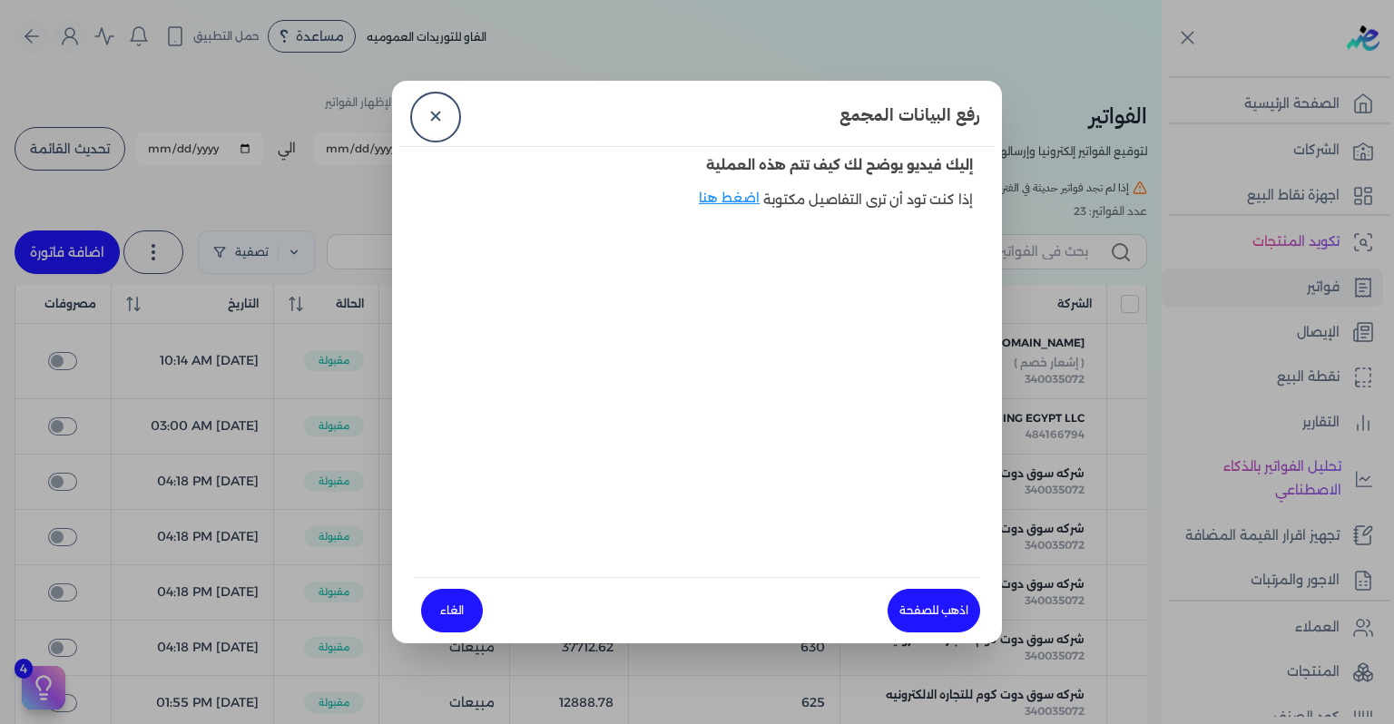
click at [214, 520] on dialog "رفع البيانات المجمع ✕ إليك فيديو يوضح لك كيف تتم هذه العملية إذا كنت تود أن ترى…" at bounding box center [697, 362] width 1394 height 724
click at [725, 198] on link "اضغط هنا" at bounding box center [731, 210] width 64 height 42
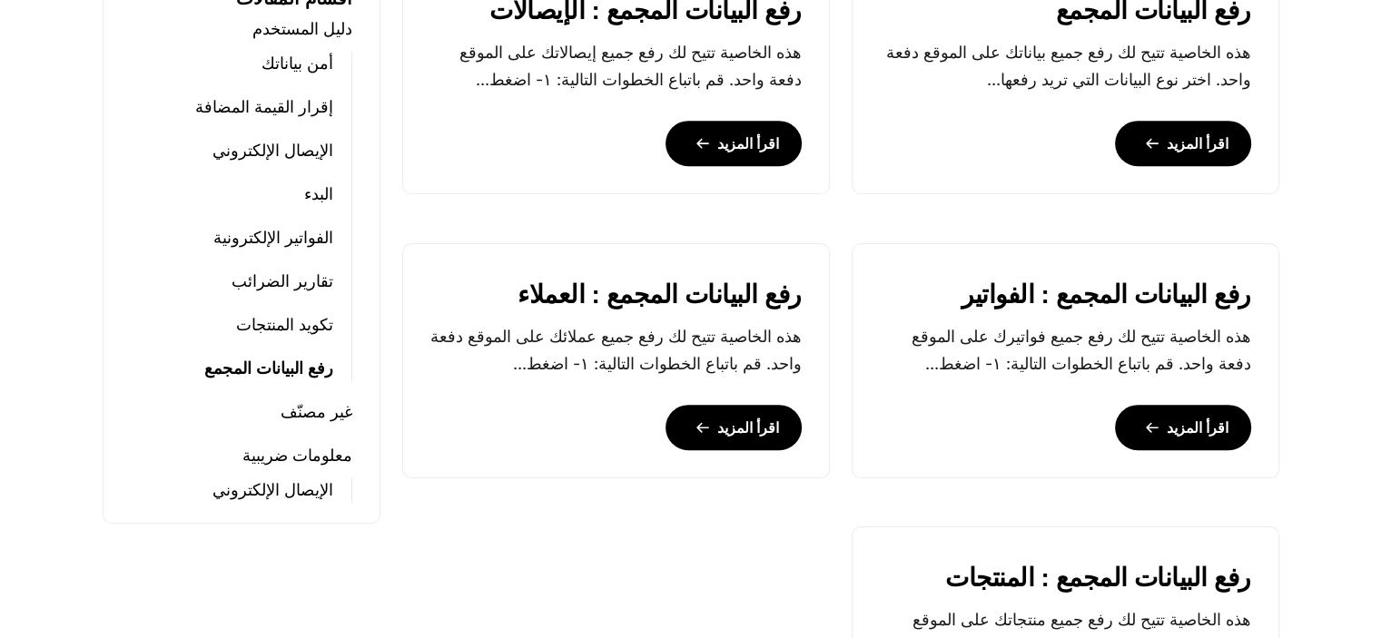
scroll to position [835, 0]
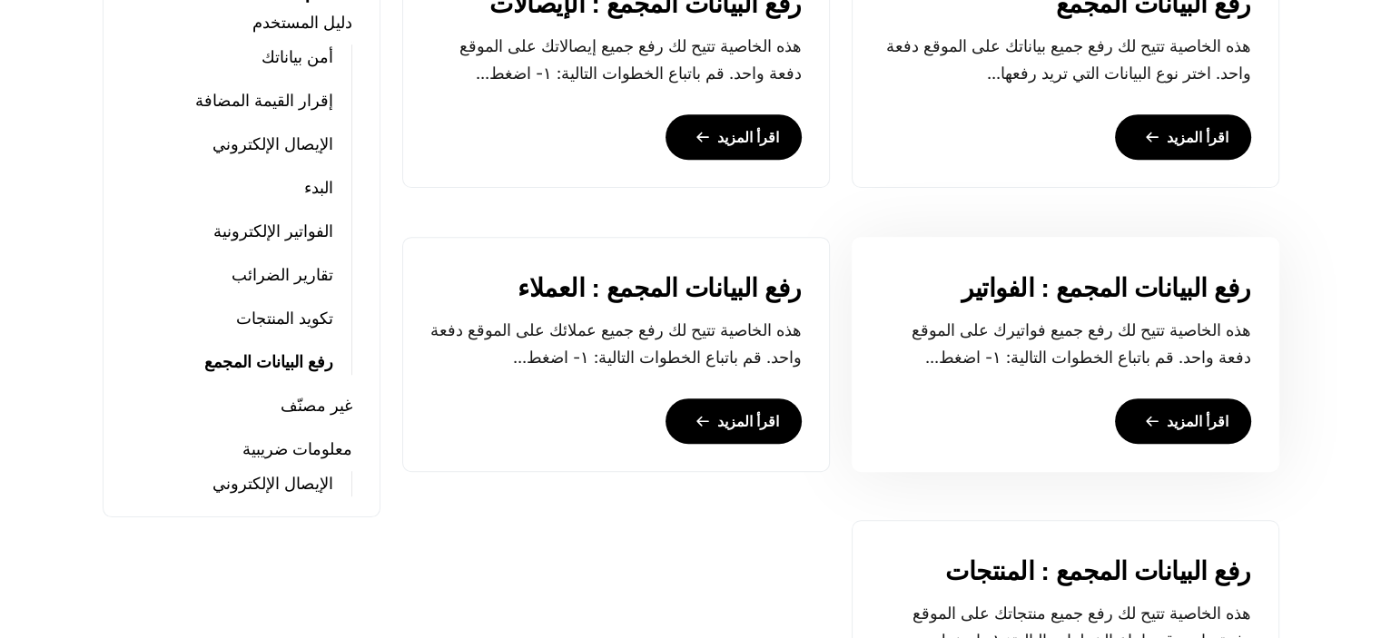
click at [1146, 439] on icon at bounding box center [1152, 421] width 15 height 36
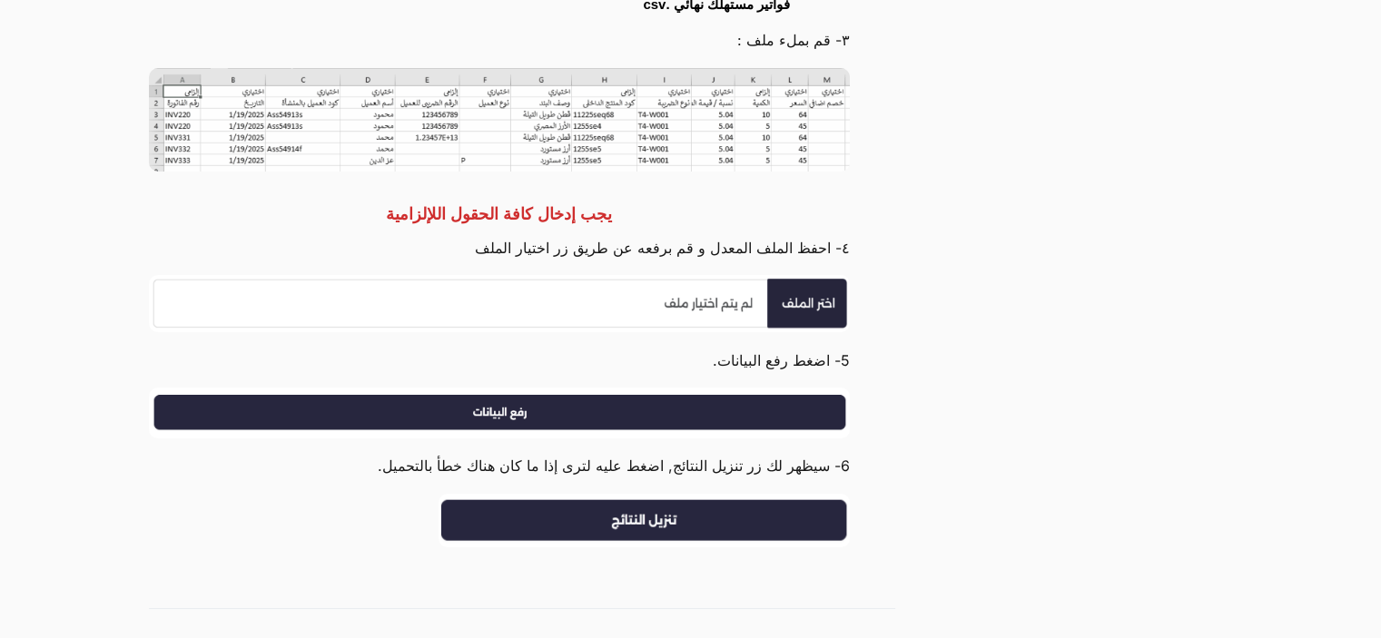
scroll to position [1176, 0]
